Goal: Transaction & Acquisition: Book appointment/travel/reservation

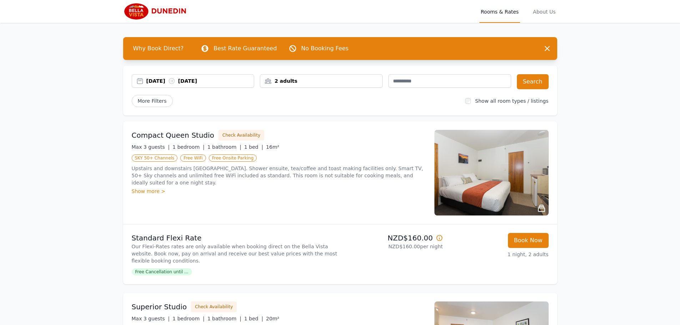
click at [163, 79] on div "[DATE] [DATE]" at bounding box center [200, 80] width 108 height 7
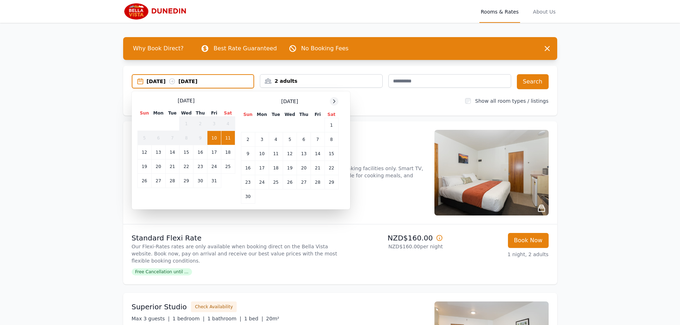
click at [333, 99] on icon at bounding box center [334, 102] width 6 height 6
click at [288, 125] on td "3" at bounding box center [290, 125] width 14 height 14
click at [302, 125] on td "4" at bounding box center [304, 125] width 14 height 14
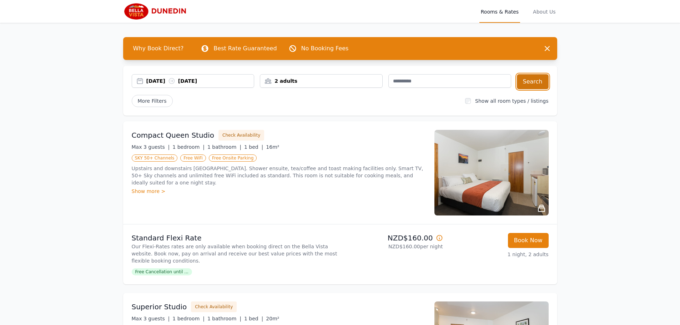
click at [529, 79] on button "Search" at bounding box center [533, 81] width 32 height 15
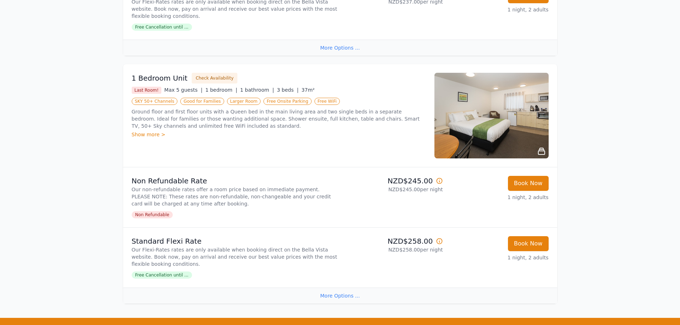
scroll to position [571, 0]
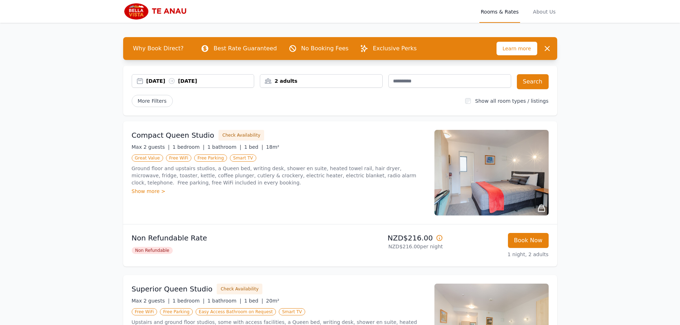
click at [158, 81] on div "[DATE] [DATE]" at bounding box center [200, 80] width 108 height 7
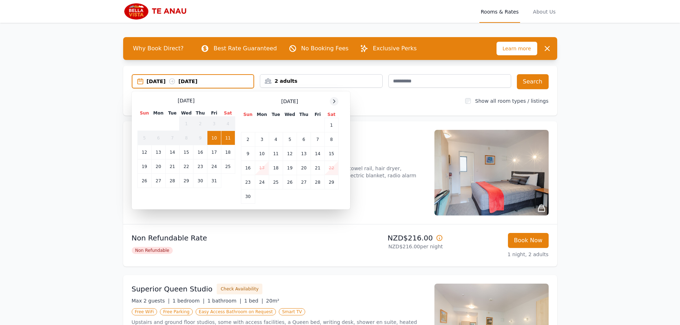
click at [337, 103] on icon at bounding box center [334, 102] width 6 height 6
click at [306, 126] on td "4" at bounding box center [304, 125] width 14 height 14
click at [329, 125] on td "6" at bounding box center [332, 125] width 14 height 14
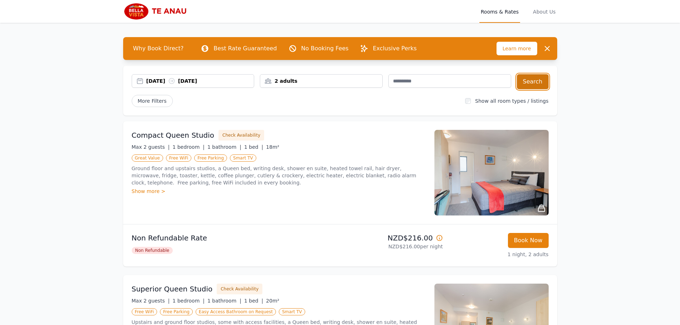
click at [539, 84] on button "Search" at bounding box center [533, 81] width 32 height 15
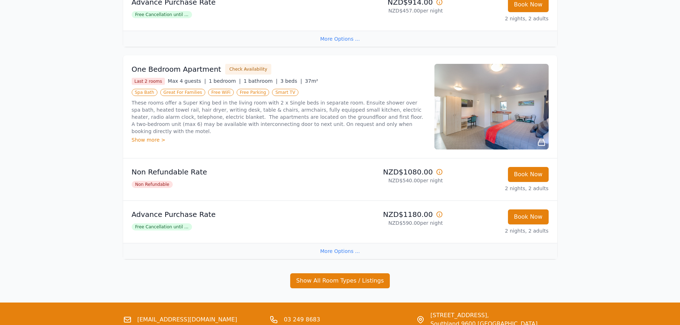
scroll to position [928, 0]
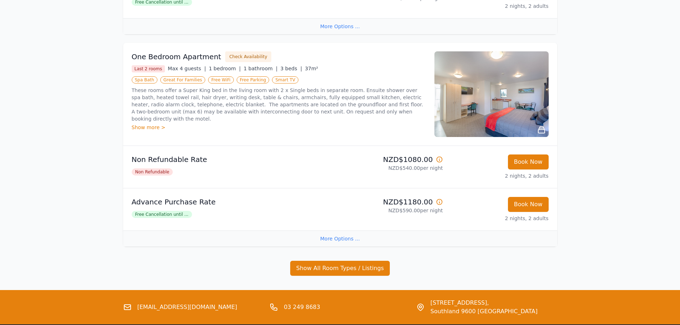
click at [487, 99] on img at bounding box center [491, 94] width 114 height 86
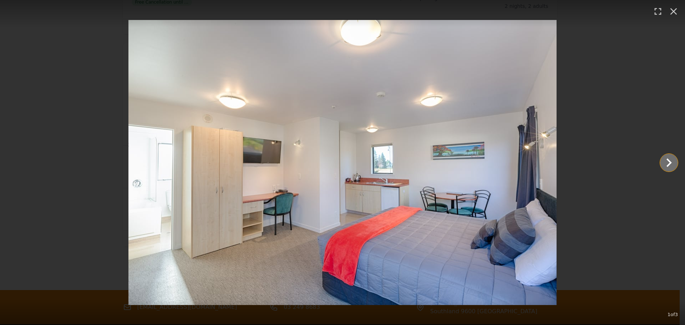
click at [668, 157] on icon "Show slide 2 of 3" at bounding box center [669, 162] width 17 height 17
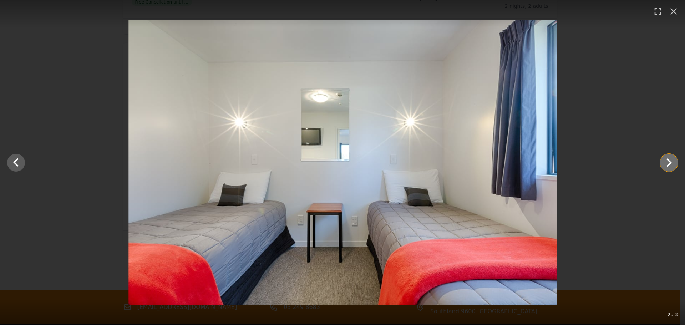
click at [668, 157] on icon "Show slide 3 of 3" at bounding box center [669, 162] width 17 height 17
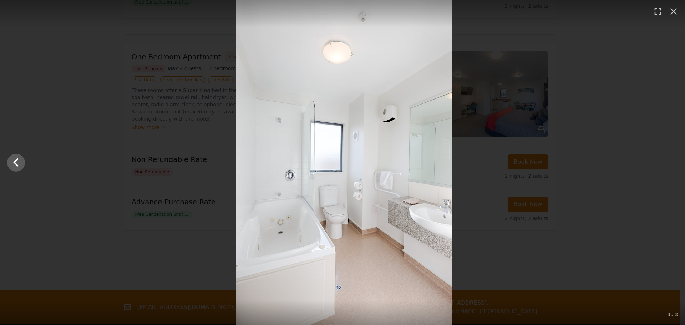
click at [668, 157] on div at bounding box center [343, 162] width 685 height 325
